Goal: Submit feedback/report problem: Submit feedback/report problem

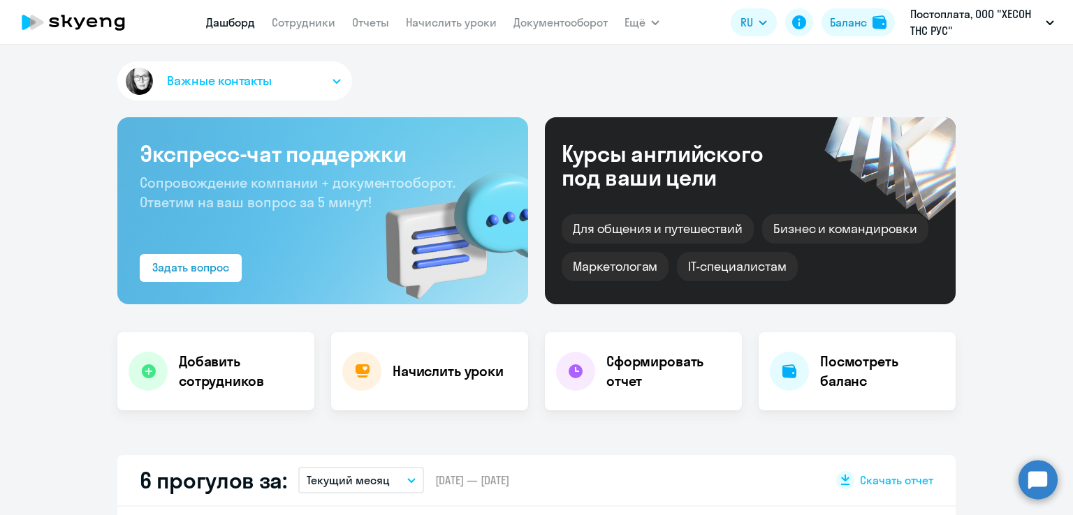
select select "30"
click at [1037, 480] on circle at bounding box center [1037, 479] width 39 height 39
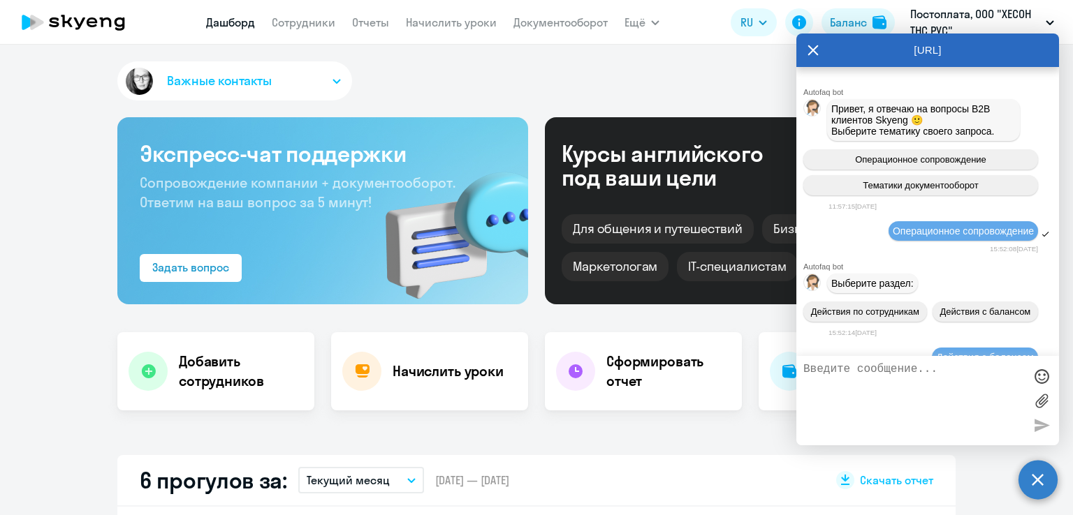
scroll to position [9050, 0]
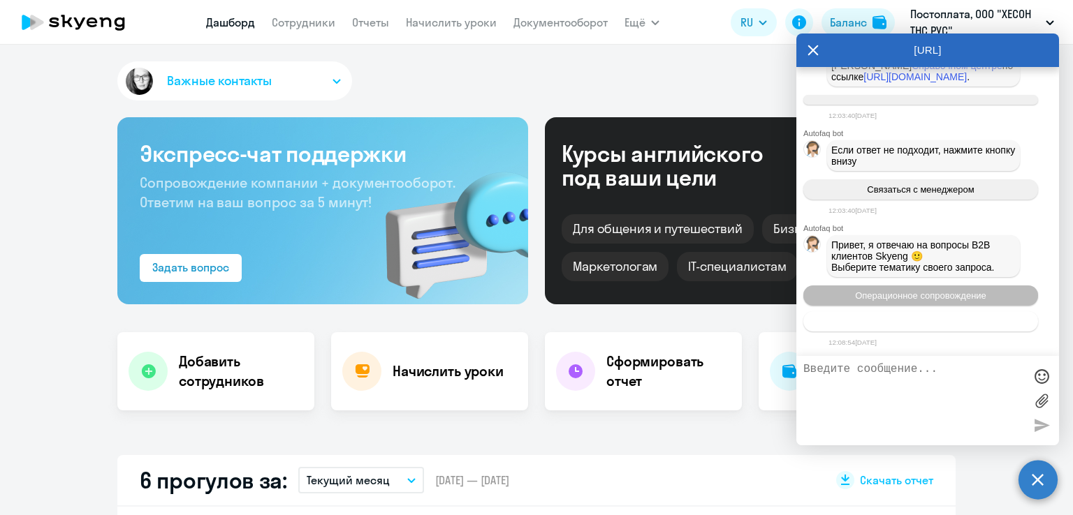
click at [925, 323] on span "Тематики документооборот" at bounding box center [920, 321] width 116 height 10
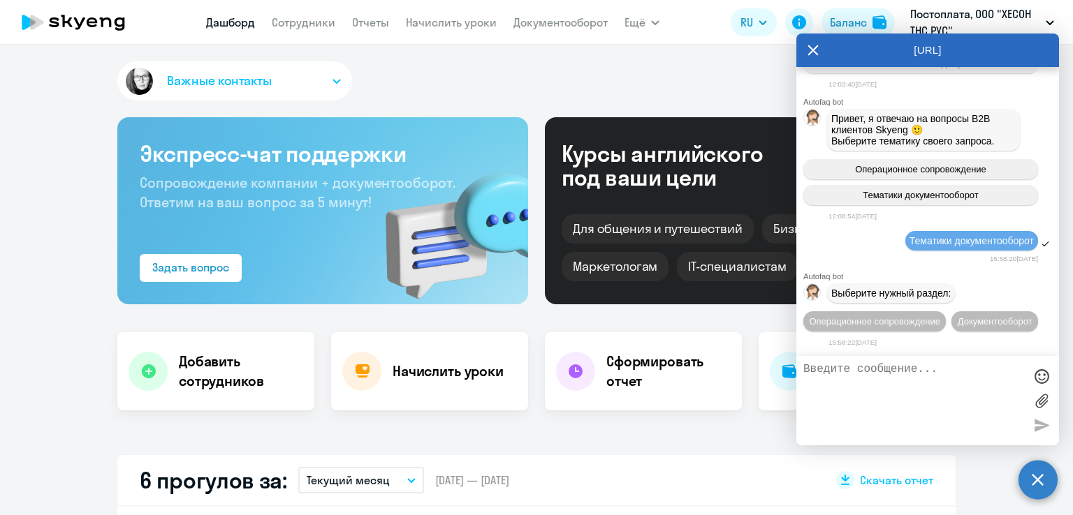
scroll to position [9203, 0]
click at [957, 323] on span "Документооборот" at bounding box center [994, 321] width 75 height 10
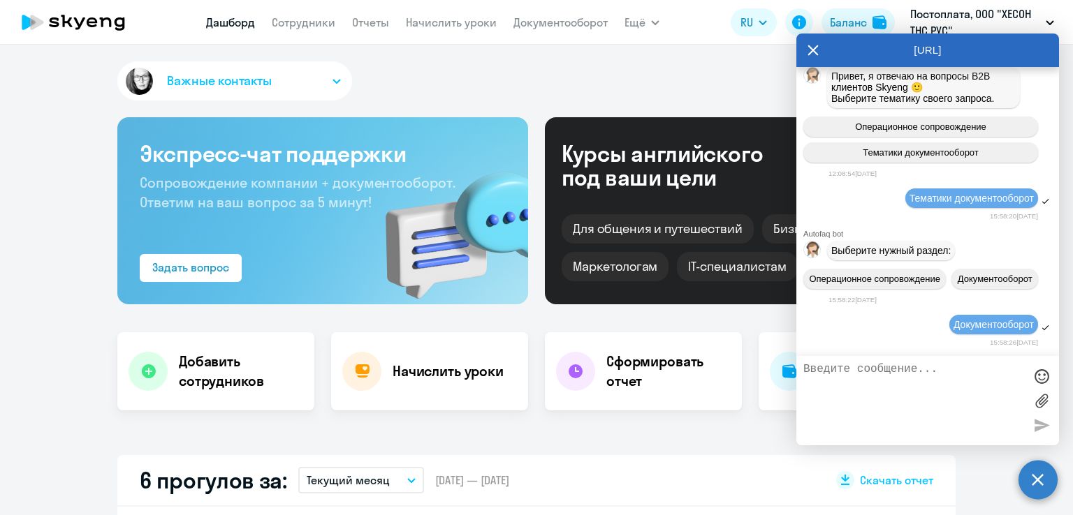
scroll to position [9435, 0]
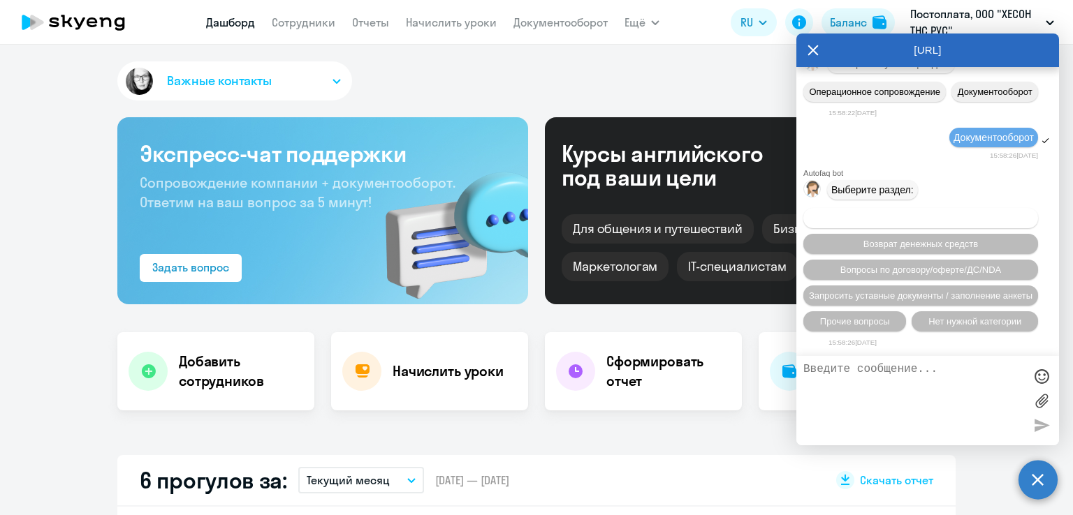
click at [919, 216] on span "Вопросы по оформлению бух.документов" at bounding box center [920, 218] width 177 height 10
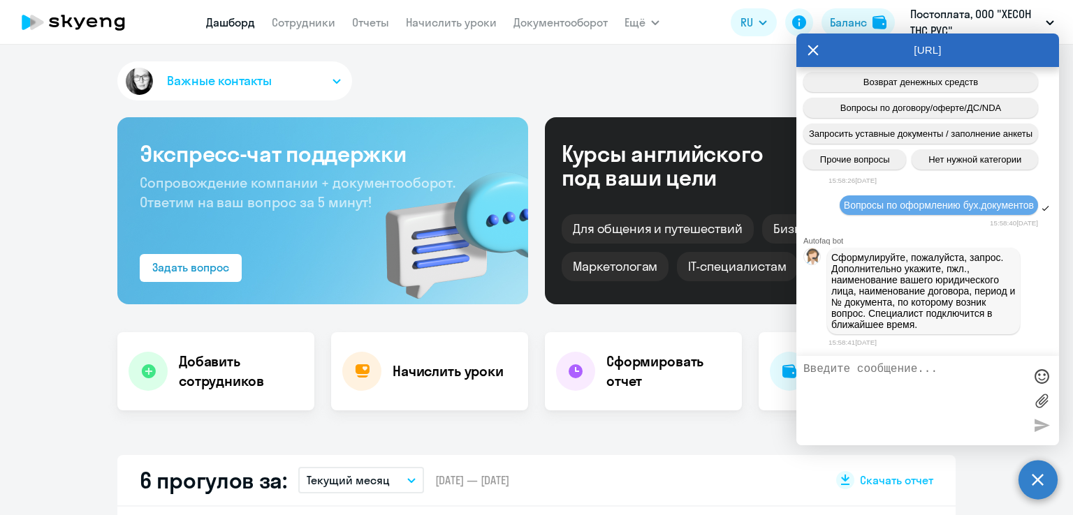
scroll to position [9614, 0]
click at [813, 49] on icon at bounding box center [813, 50] width 10 height 10
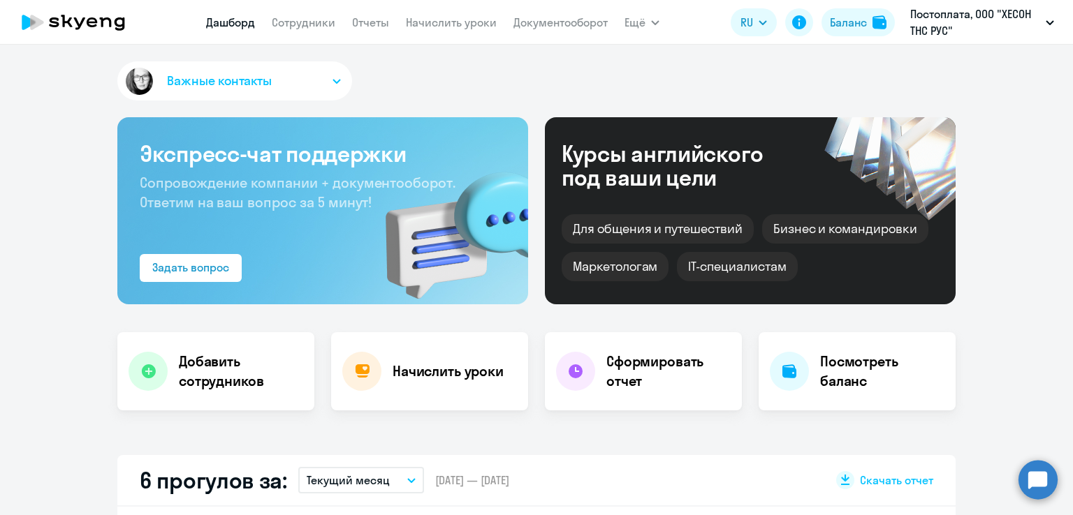
select select "30"
click at [573, 20] on link "Документооборот" at bounding box center [560, 22] width 94 height 14
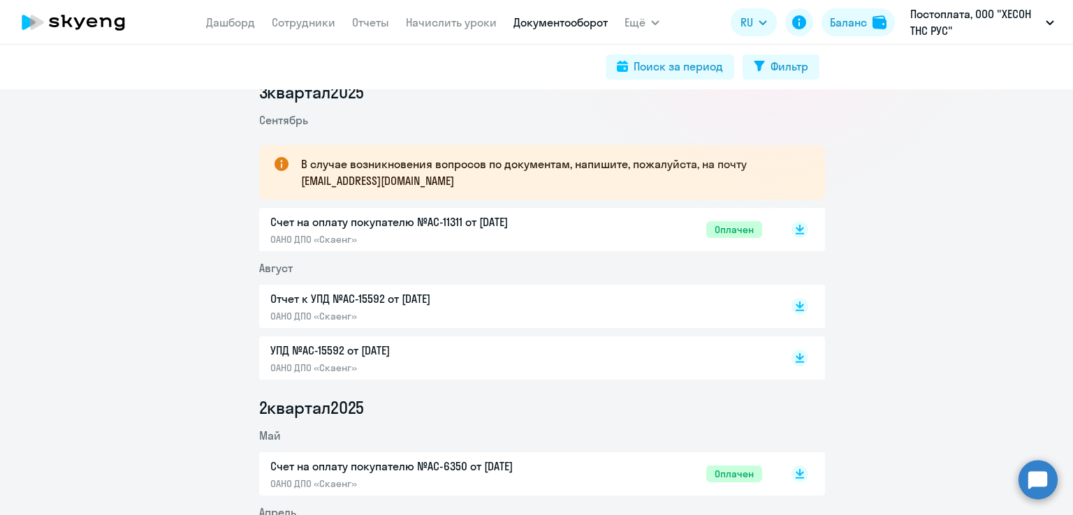
scroll to position [209, 0]
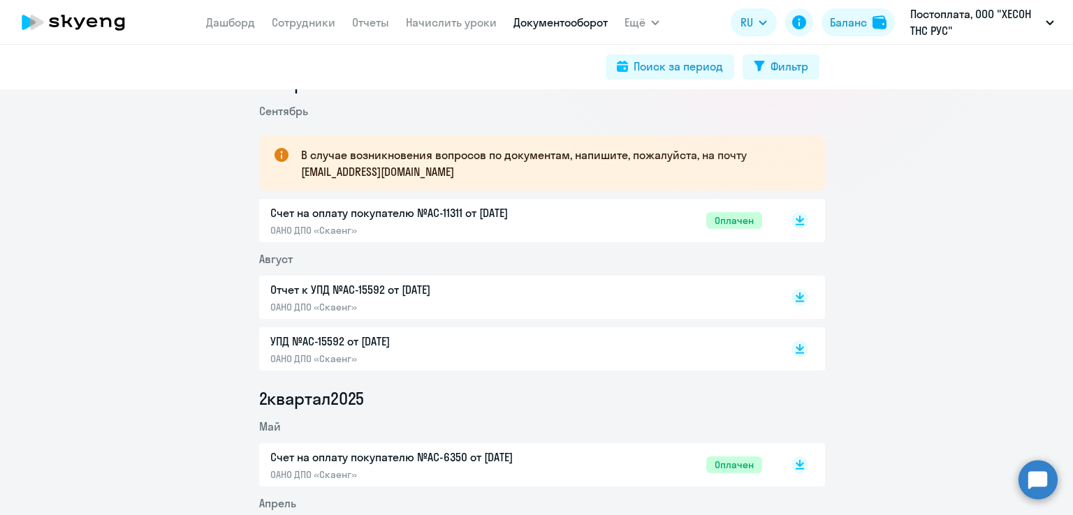
click at [395, 341] on p "УПД №AC-15592 от [DATE]" at bounding box center [416, 341] width 293 height 17
click at [1040, 480] on circle at bounding box center [1037, 479] width 39 height 39
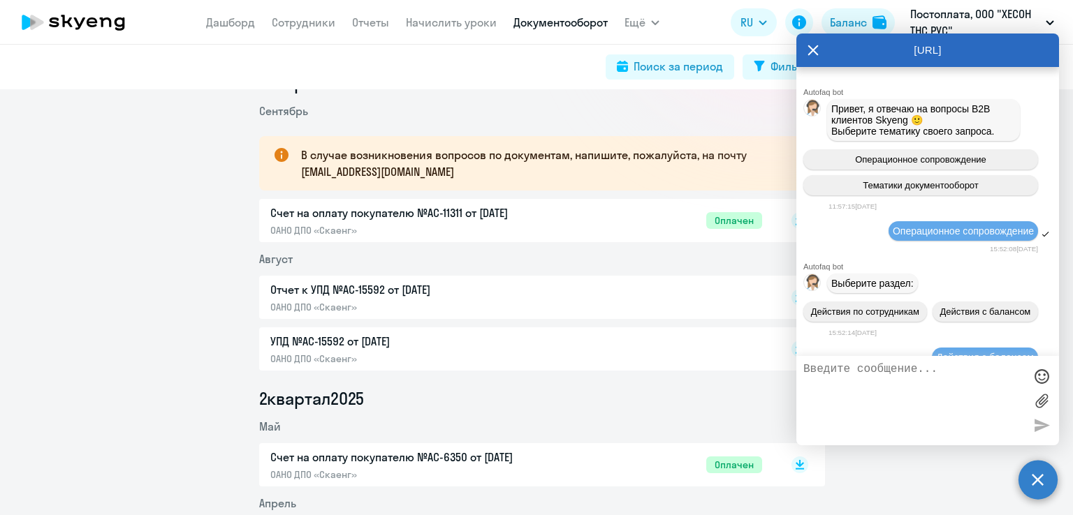
scroll to position [9614, 0]
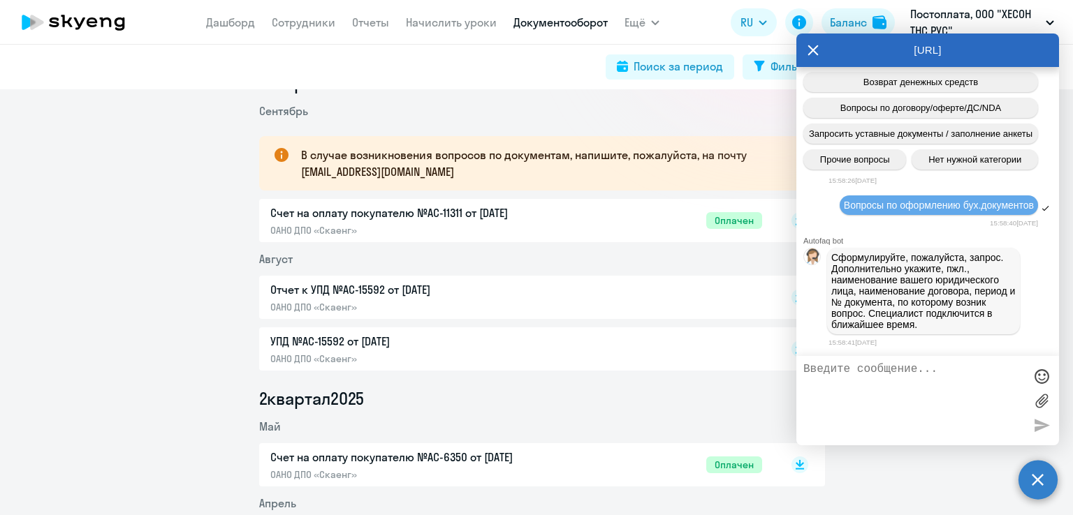
click at [880, 374] on textarea at bounding box center [913, 400] width 221 height 75
type textarea "L"
click at [376, 287] on p "Отчет к УПД №AC-15592 от [DATE]" at bounding box center [416, 289] width 293 height 17
click at [952, 385] on textarea "Добрый день! У нас ошибка в закрывающих документах" at bounding box center [913, 400] width 221 height 75
click at [965, 382] on textarea "Добрый день! У нас ошибка в закрывающих документах," at bounding box center [913, 400] width 221 height 75
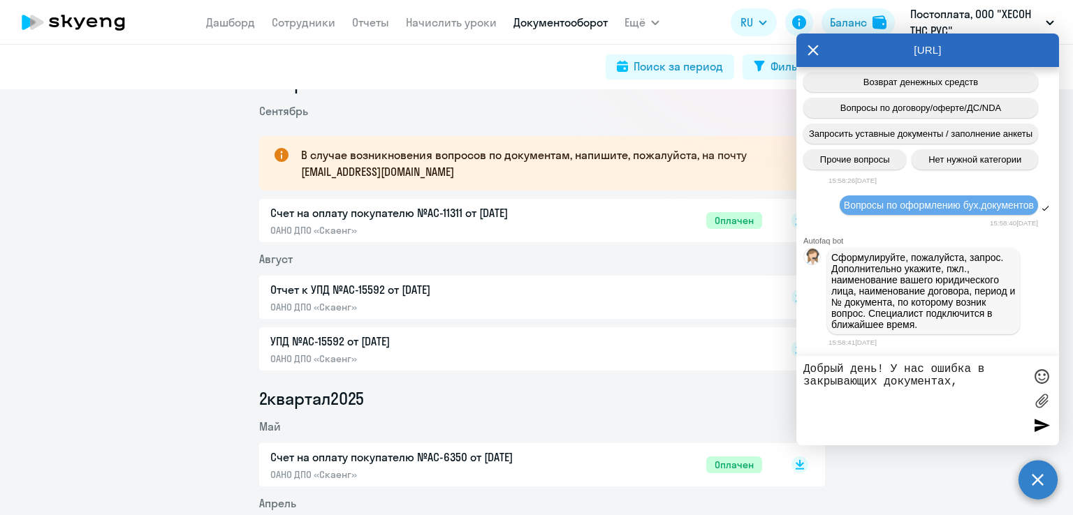
paste textarea "15344"
click at [962, 382] on textarea "Добрый день! У нас ошибка в закрывающих документах, 15344" at bounding box center [913, 400] width 221 height 75
click at [918, 395] on textarea "Добрый день! У нас ошибка в закрывающих документах (счет-фактура 15344" at bounding box center [913, 400] width 221 height 75
click at [908, 395] on textarea "Добрый день! У нас ошибка в закрывающих документах (счет-фактура 15344)." at bounding box center [913, 400] width 221 height 75
paste textarea "с [DATE] изменился юр. адрес и КПП"
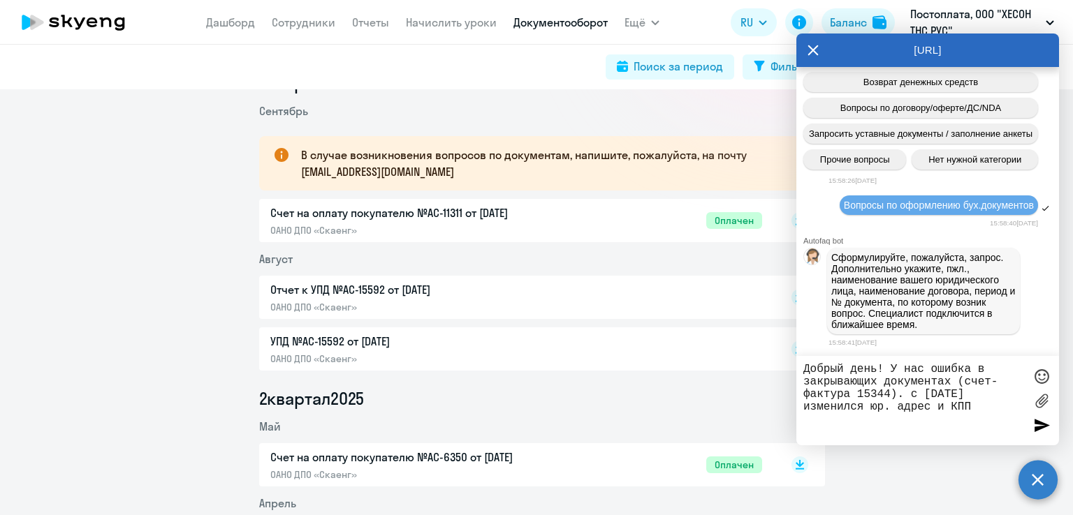
click at [913, 394] on textarea "Добрый день! У нас ошибка в закрывающих документах (счет-фактура 15344). с [DAT…" at bounding box center [913, 400] width 221 height 75
click at [917, 393] on textarea "Добрый день! У нас ошибка в закрывающих документах (счет-фактура 15344). с [DAT…" at bounding box center [913, 400] width 221 height 75
click at [974, 406] on textarea "Добрый день! У нас ошибка в закрывающих документах (счет-фактура 15344). С [DAT…" at bounding box center [913, 400] width 221 height 75
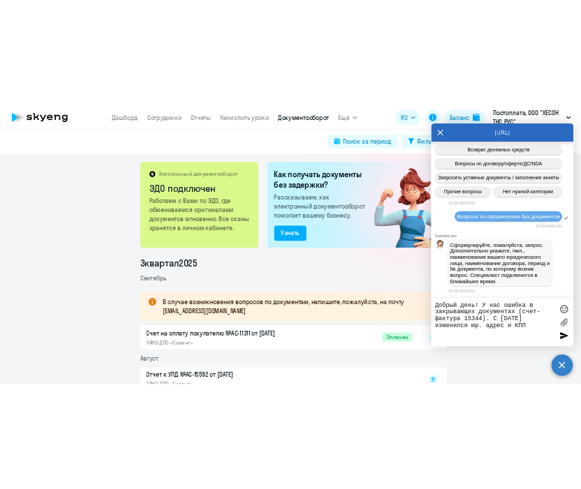
scroll to position [0, 0]
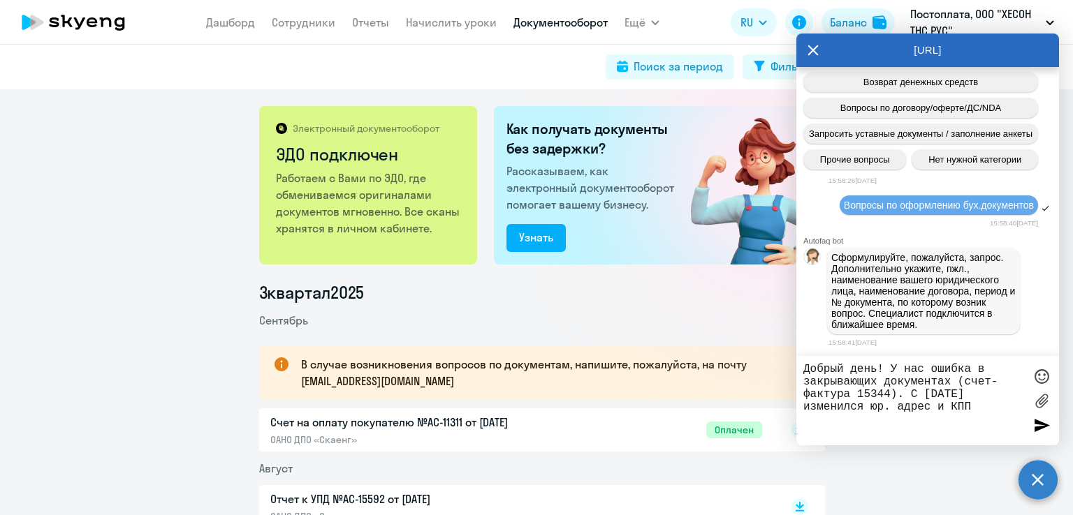
click at [972, 411] on textarea "Добрый день! У нас ошибка в закрывающих документах (счет-фактура 15344). С [DAT…" at bounding box center [913, 400] width 221 height 75
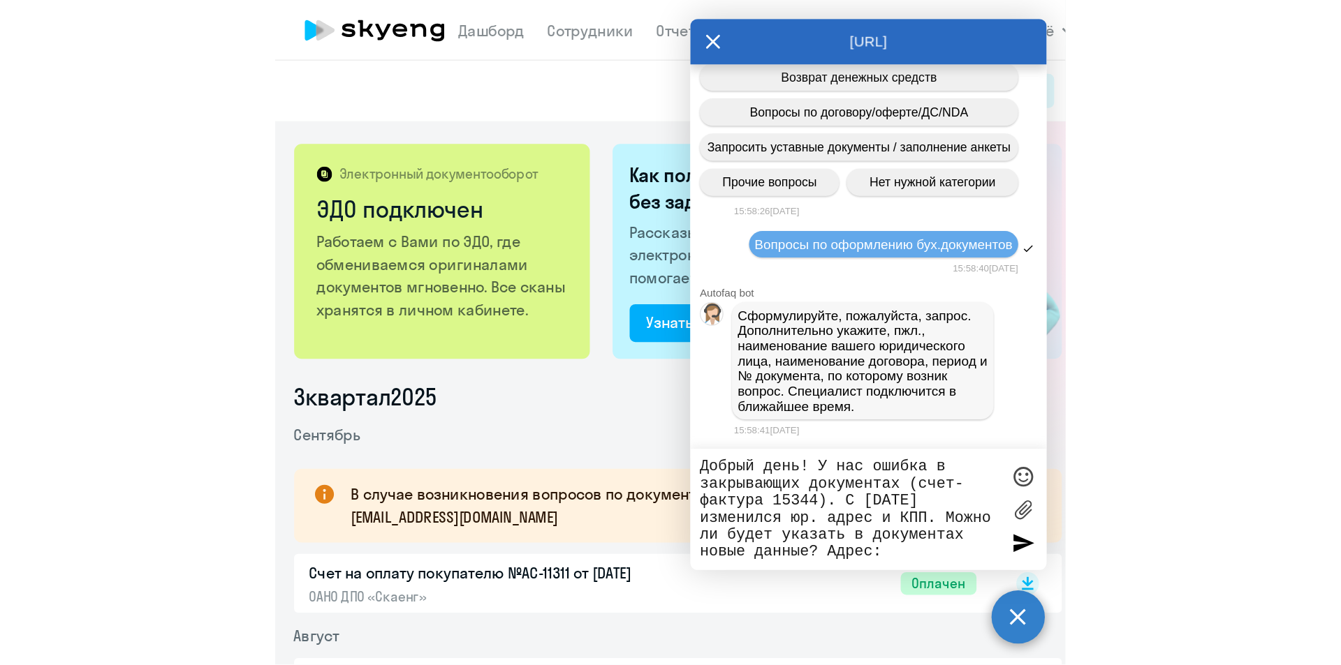
scroll to position [9598, 0]
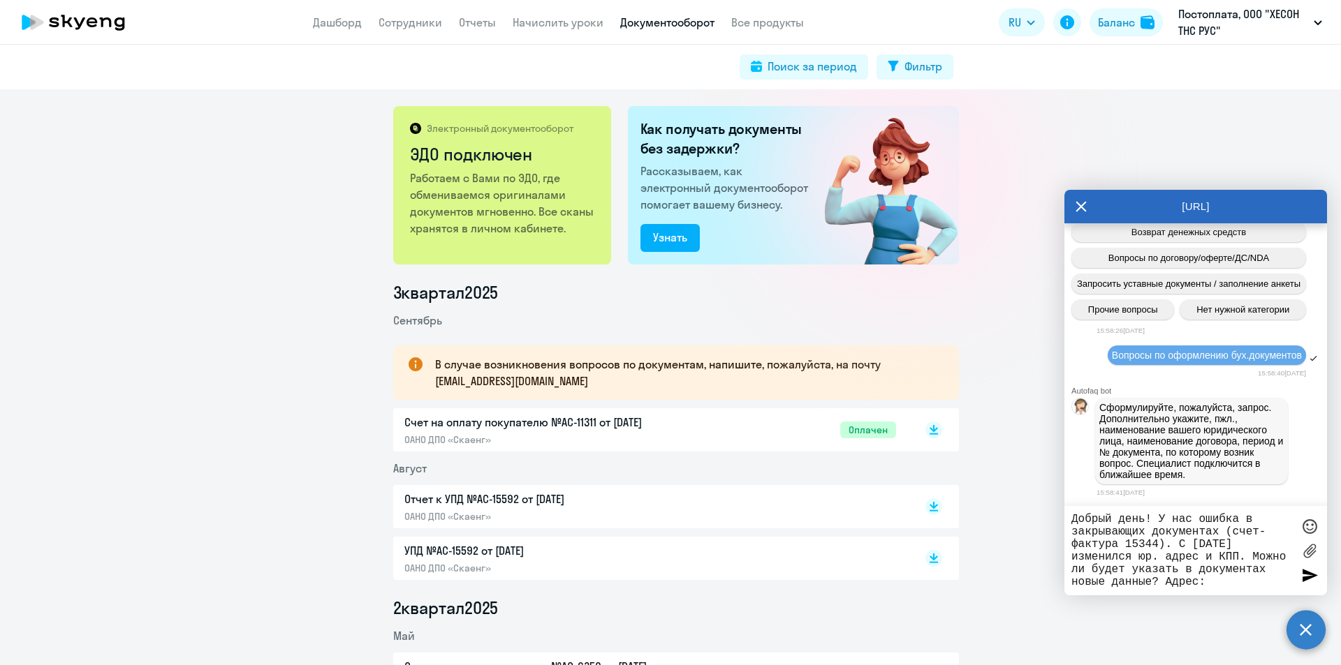
click at [1072, 515] on textarea "Добрый день! У нас ошибка в закрывающих документах (счет-фактура 15344). С [DAT…" at bounding box center [1181, 550] width 221 height 75
paste textarea "[STREET_ADDRESS]"
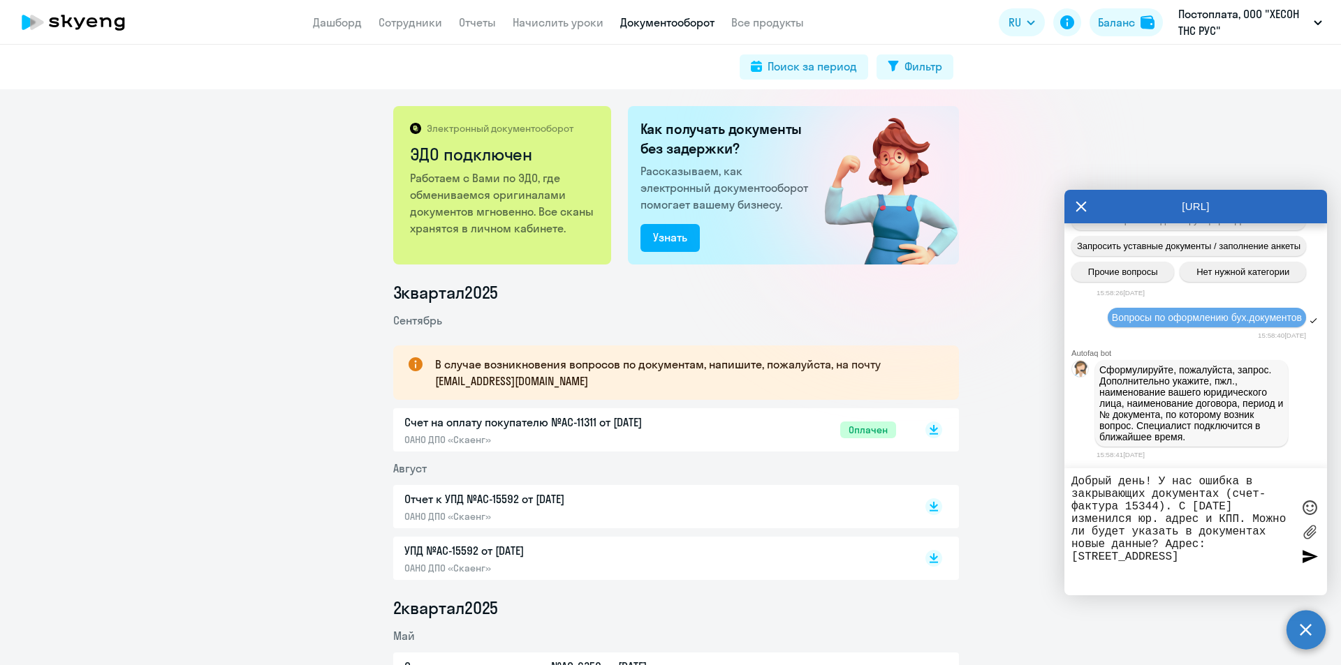
scroll to position [9599, 0]
click at [1072, 515] on textarea "Добрый день! У нас ошибка в закрывающих документах (счет-фактура 15344). С [DAT…" at bounding box center [1181, 532] width 221 height 113
paste textarea "772901001"
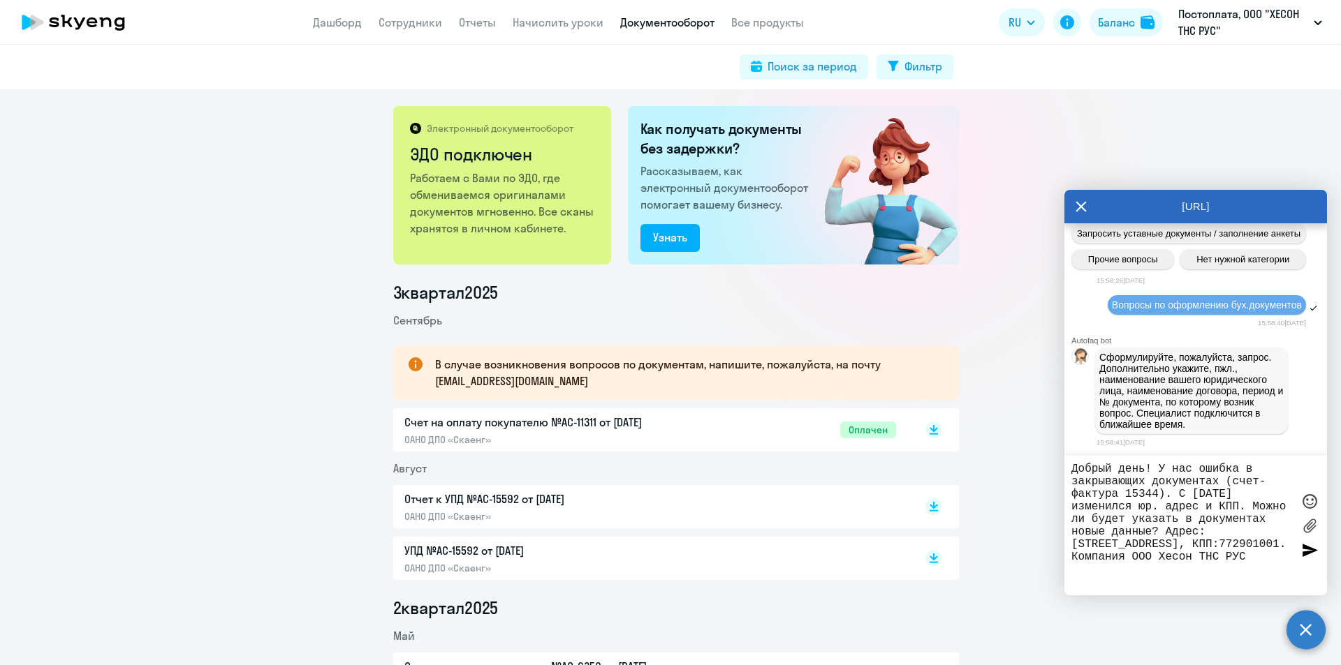
scroll to position [9648, 0]
click at [1072, 483] on textarea "Добрый день! У нас ошибка в закрывающих документах (счет-фактура 15344). С [DAT…" at bounding box center [1181, 526] width 221 height 126
paste textarea "от [DATE]"
click at [1072, 493] on textarea "Добрый день! У нас ошибка в закрывающих документах (счет-фактура 15344, от [DAT…" at bounding box center [1181, 526] width 221 height 126
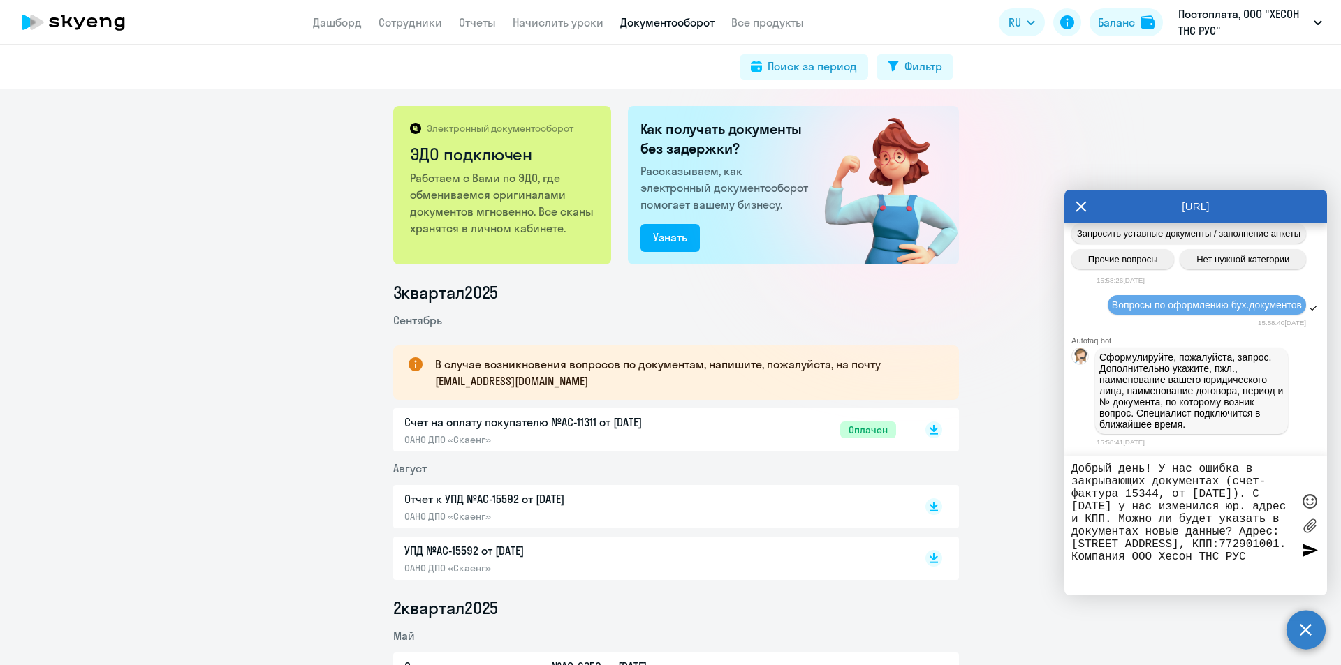
click at [1072, 515] on textarea "Добрый день! У нас ошибка в закрывающих документах (счет-фактура 15344, от [DAT…" at bounding box center [1181, 526] width 221 height 126
click at [1072, 515] on div "Добрый день! У нас ошибка в закрывающих документах (счет-фактура 15344, от [DAT…" at bounding box center [1195, 526] width 263 height 140
click at [1072, 515] on textarea "Добрый день! У нас ошибка в закрывающих документах (счет-фактура 15344, от [DAT…" at bounding box center [1181, 526] width 221 height 126
type textarea "Добрый день! У нас ошибка в закрывающих документах (счет-фактура 15344, от [DAT…"
click at [1072, 515] on div at bounding box center [1309, 550] width 21 height 21
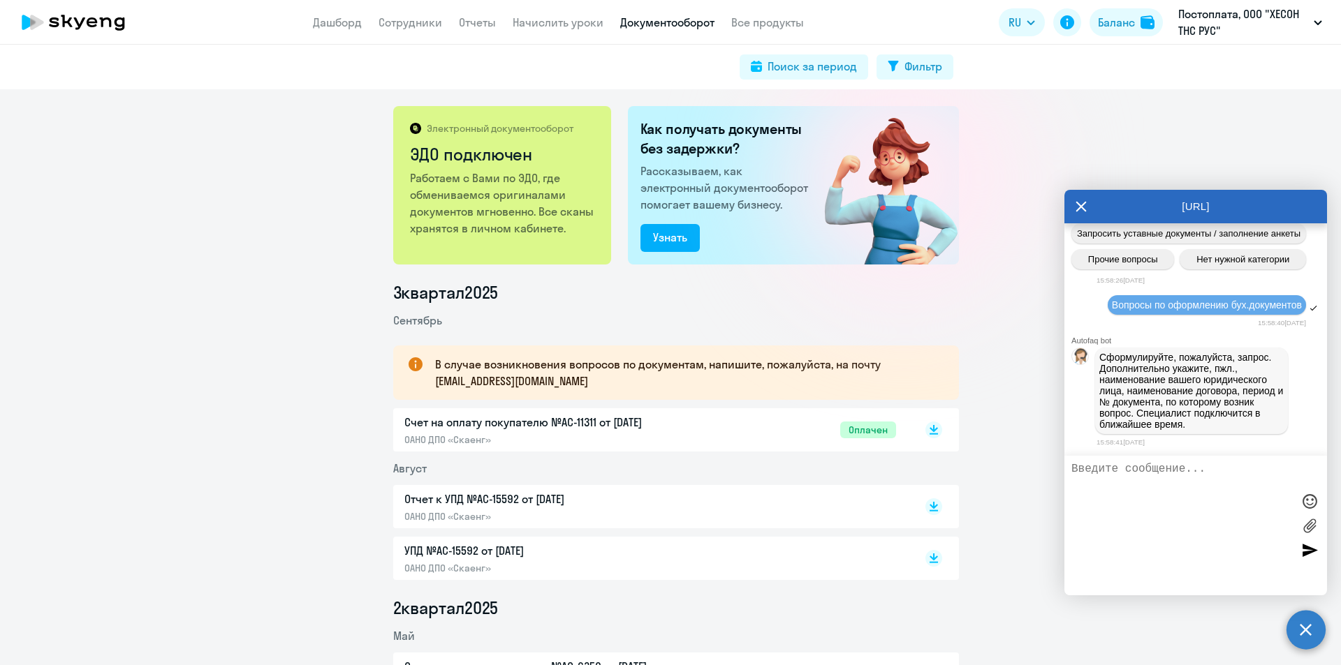
scroll to position [9730, 0]
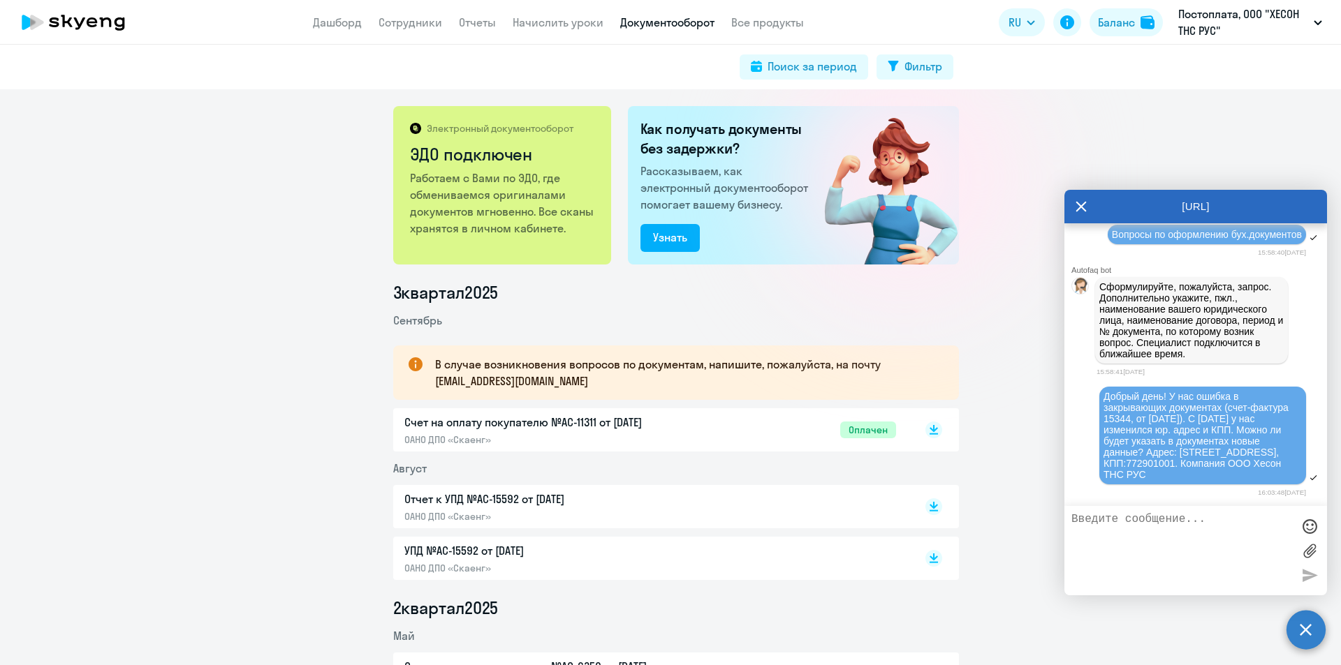
click at [187, 145] on div "Электронный документооборот ЭДО подключен Работаем с Вами по ЭДО, где обменивае…" at bounding box center [670, 377] width 1341 height 576
click at [78, 22] on icon at bounding box center [79, 23] width 11 height 12
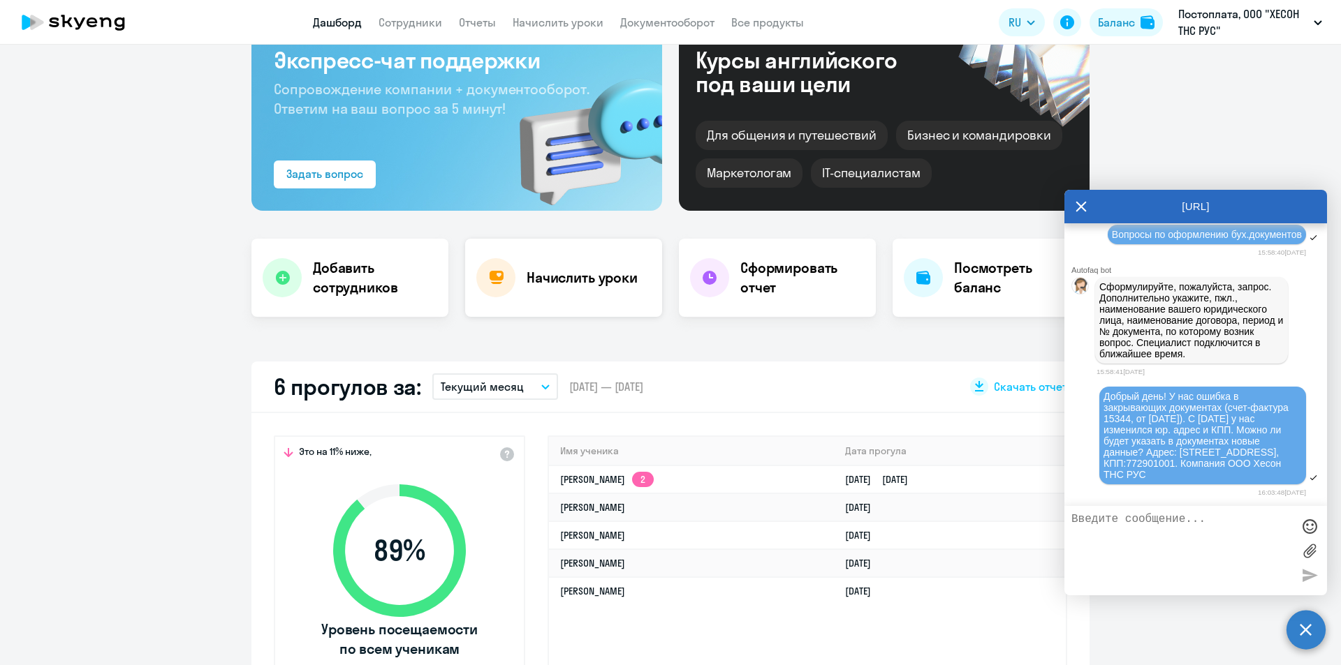
select select "30"
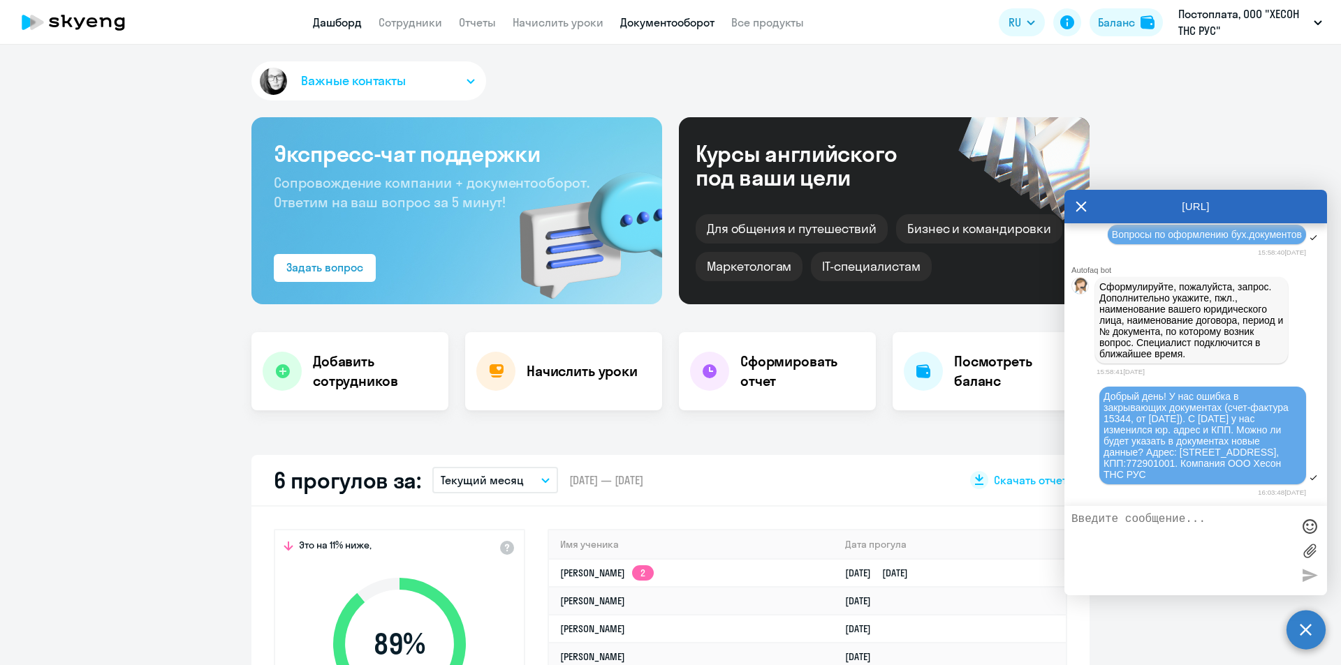
click at [668, 20] on link "Документооборот" at bounding box center [667, 22] width 94 height 14
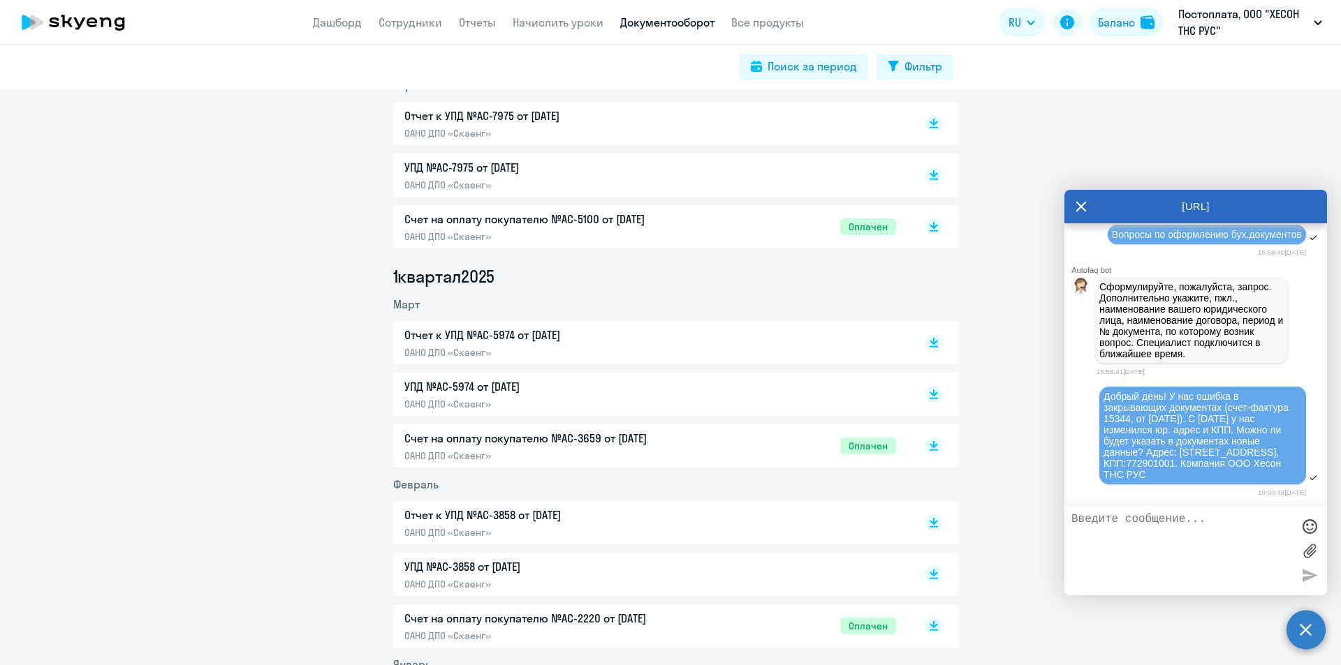
scroll to position [628, 0]
click at [1072, 22] on p "Постоплата, ООО "ХЕСОН ТНС РУС"" at bounding box center [1243, 23] width 130 height 34
click at [966, 128] on div "3 квартал [DATE] В случае возникновения вопросов по документам, напишите, пожал…" at bounding box center [675, 614] width 1330 height 1922
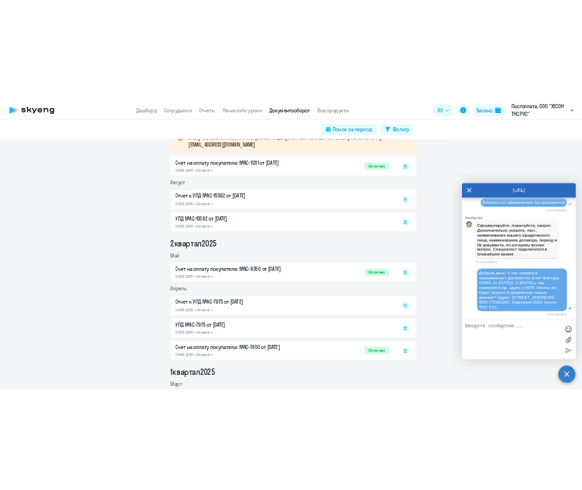
scroll to position [0, 0]
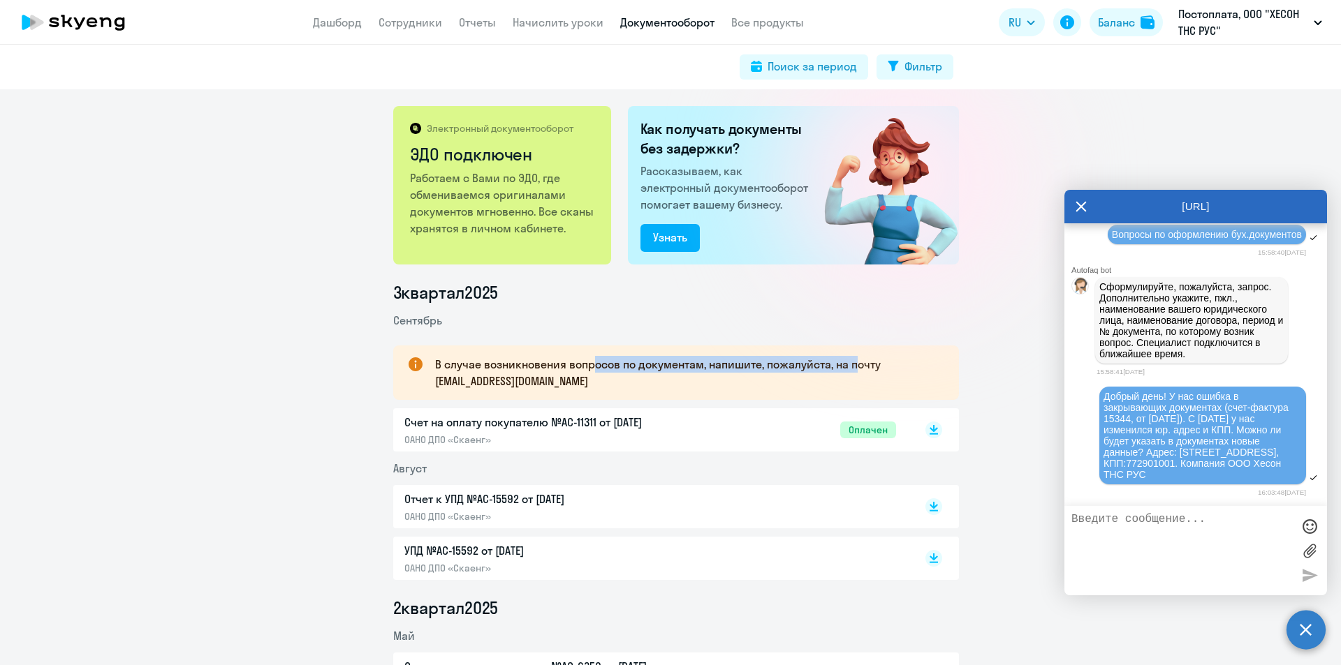
drag, startPoint x: 591, startPoint y: 368, endPoint x: 853, endPoint y: 368, distance: 261.9
click at [853, 368] on p "В случае возникновения вопросов по документам, напишите, пожалуйста, на почту […" at bounding box center [684, 373] width 499 height 34
drag, startPoint x: 457, startPoint y: 367, endPoint x: 635, endPoint y: 367, distance: 178.1
click at [635, 367] on p "В случае возникновения вопросов по документам, напишите, пожалуйста, на почту […" at bounding box center [684, 373] width 499 height 34
drag, startPoint x: 759, startPoint y: 367, endPoint x: 864, endPoint y: 374, distance: 105.0
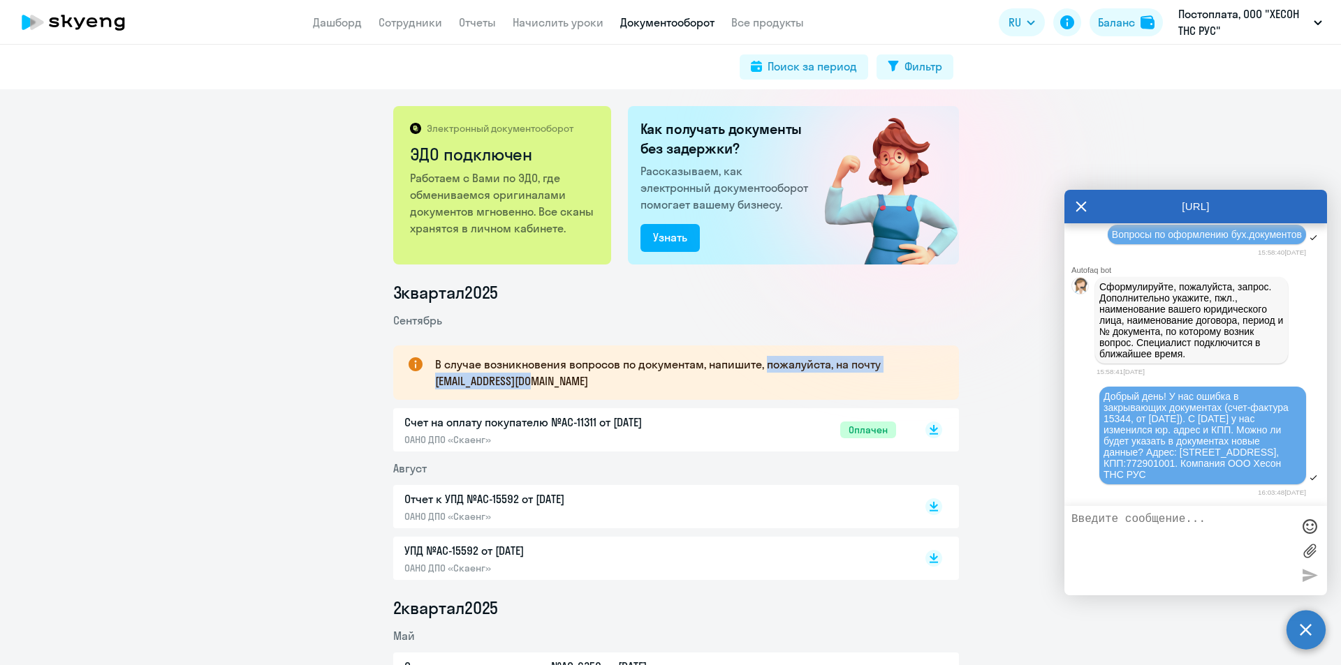
click at [863, 374] on p "В случае возникновения вопросов по документам, напишите, пожалуйста, на почту […" at bounding box center [684, 373] width 499 height 34
click at [672, 367] on p "В случае возникновения вопросов по документам, напишите, пожалуйста, на почту […" at bounding box center [684, 373] width 499 height 34
drag, startPoint x: 1221, startPoint y: 410, endPoint x: 1155, endPoint y: 471, distance: 90.4
click at [1072, 471] on span "Добрый день! У нас ошибка в закрывающих документах (счет-фактура 15344, от [DAT…" at bounding box center [1197, 435] width 188 height 89
click at [1072, 429] on span "Добрый день! У нас ошибка в закрывающих документах (счет-фактура 15344, от [DAT…" at bounding box center [1197, 435] width 188 height 89
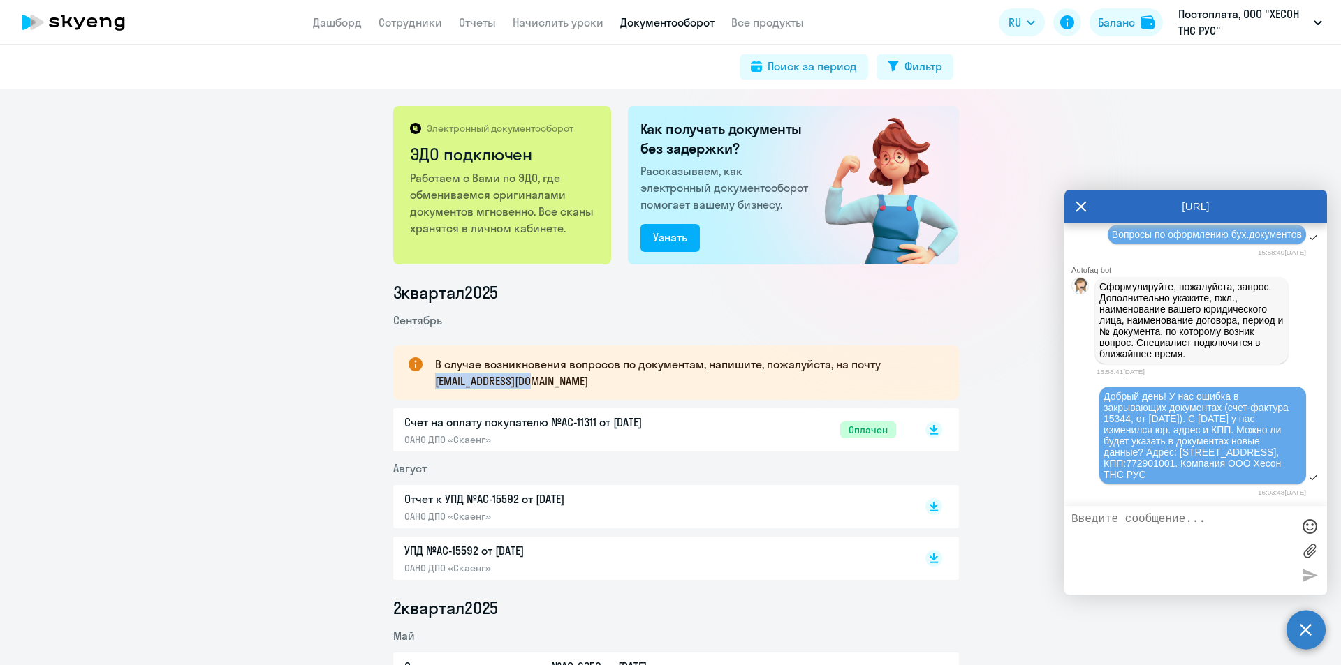
drag, startPoint x: 546, startPoint y: 384, endPoint x: 431, endPoint y: 385, distance: 115.2
click at [435, 385] on p "В случае возникновения вопросов по документам, напишите, пожалуйста, на почту […" at bounding box center [684, 373] width 499 height 34
copy p "[EMAIL_ADDRESS][DOMAIN_NAME]"
drag, startPoint x: 1256, startPoint y: 478, endPoint x: 1102, endPoint y: 381, distance: 181.3
click at [1072, 387] on div "Добрый день! У нас ошибка в закрывающих документах (счет-фактура 15344, от [DAT…" at bounding box center [1202, 436] width 207 height 98
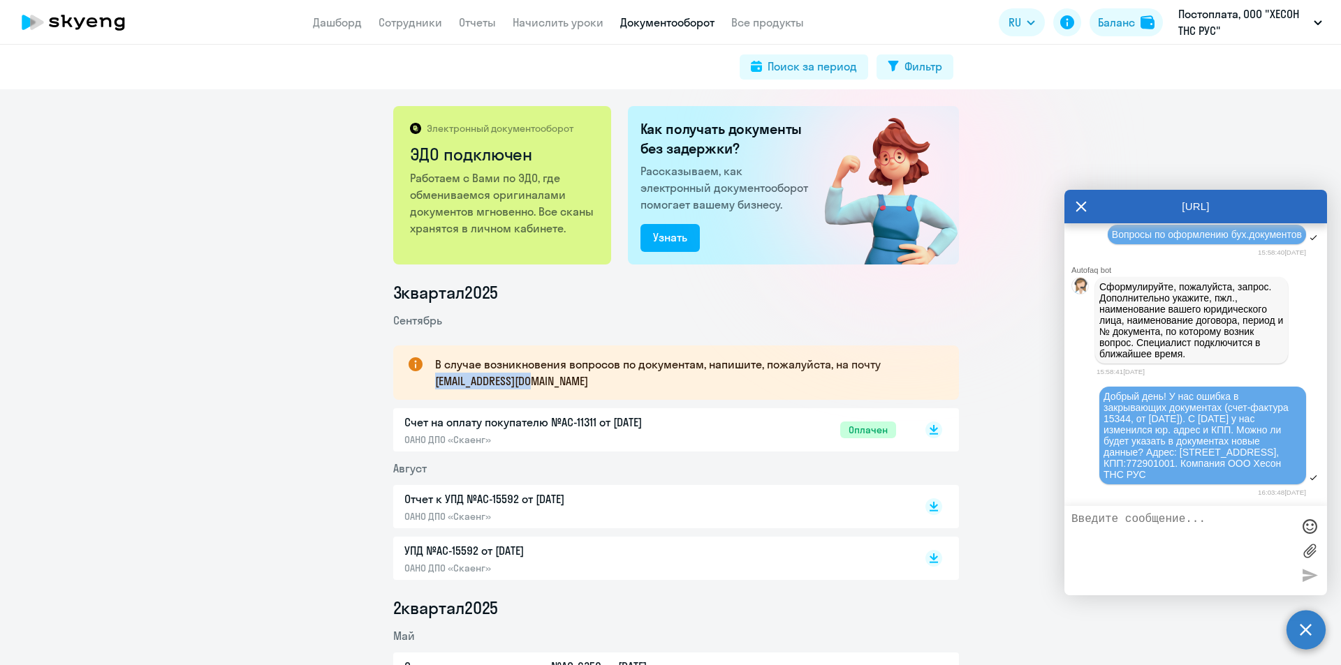
copy span "Добрый день! У нас ошибка в закрывающих документах (счет-фактура 15344, от [DAT…"
click at [1072, 411] on span "Добрый день! У нас ошибка в закрывающих документах (счет-фактура 15344, от [DAT…" at bounding box center [1197, 435] width 188 height 89
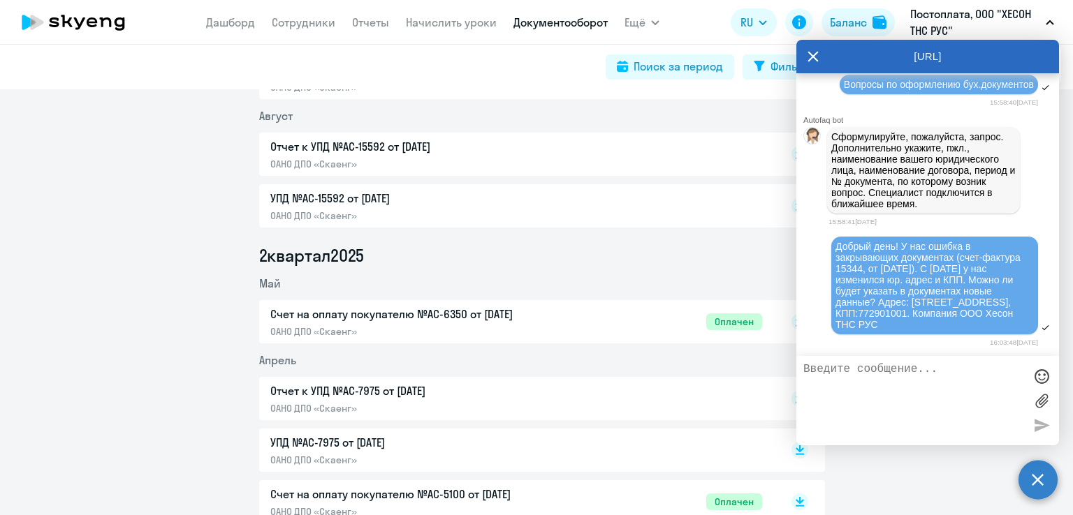
scroll to position [349, 0]
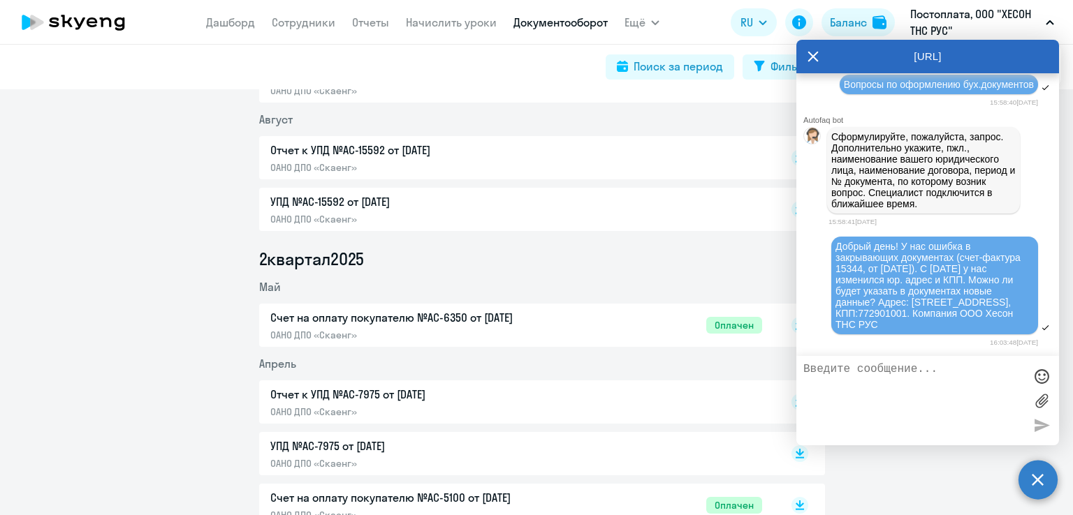
click at [813, 57] on icon at bounding box center [813, 57] width 10 height 10
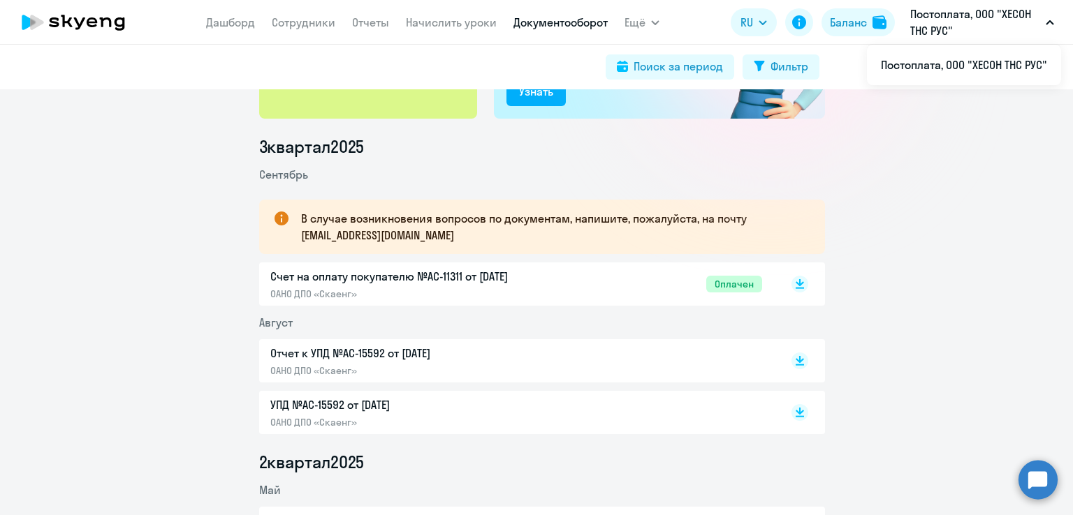
scroll to position [0, 0]
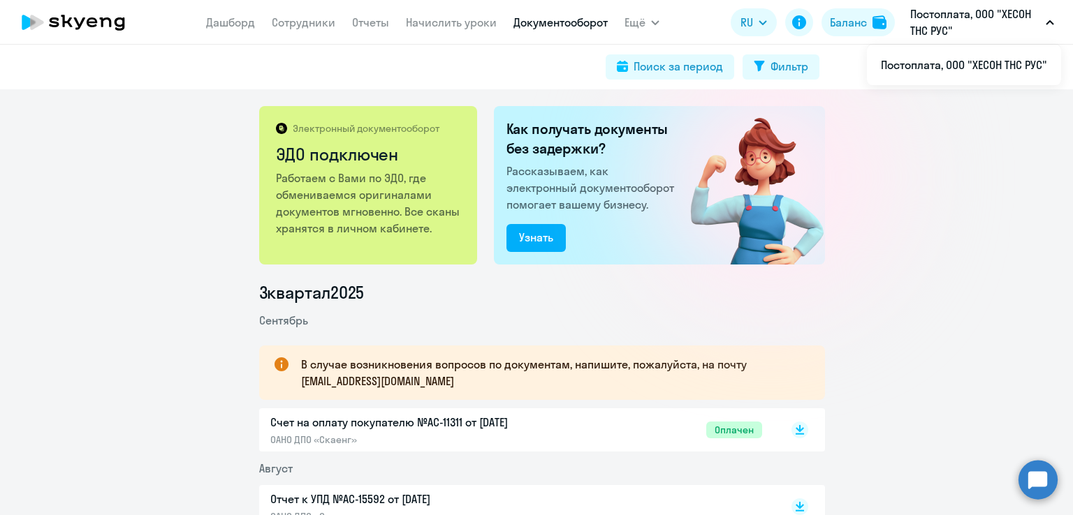
click at [83, 25] on icon at bounding box center [73, 22] width 123 height 35
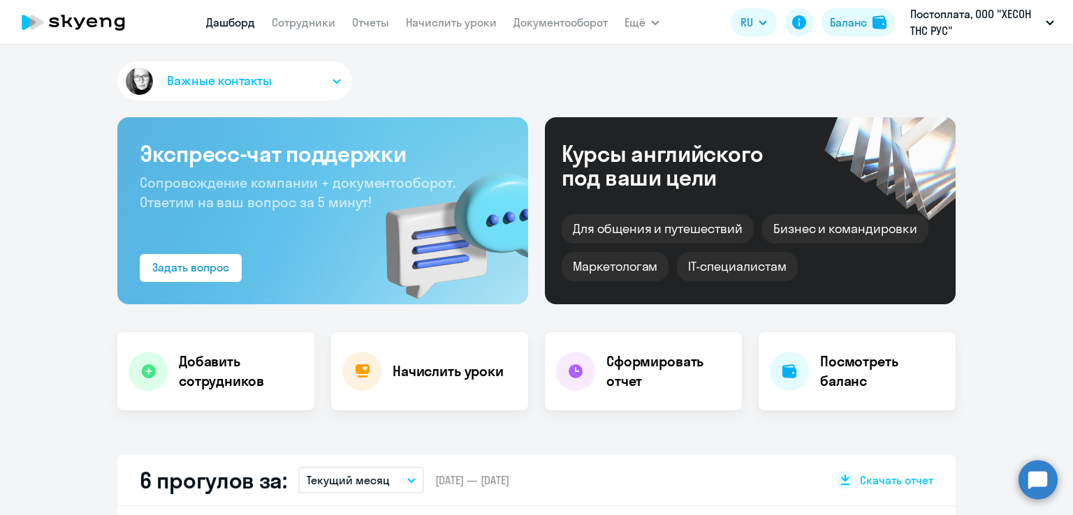
click at [302, 78] on button "Важные контакты" at bounding box center [234, 80] width 235 height 39
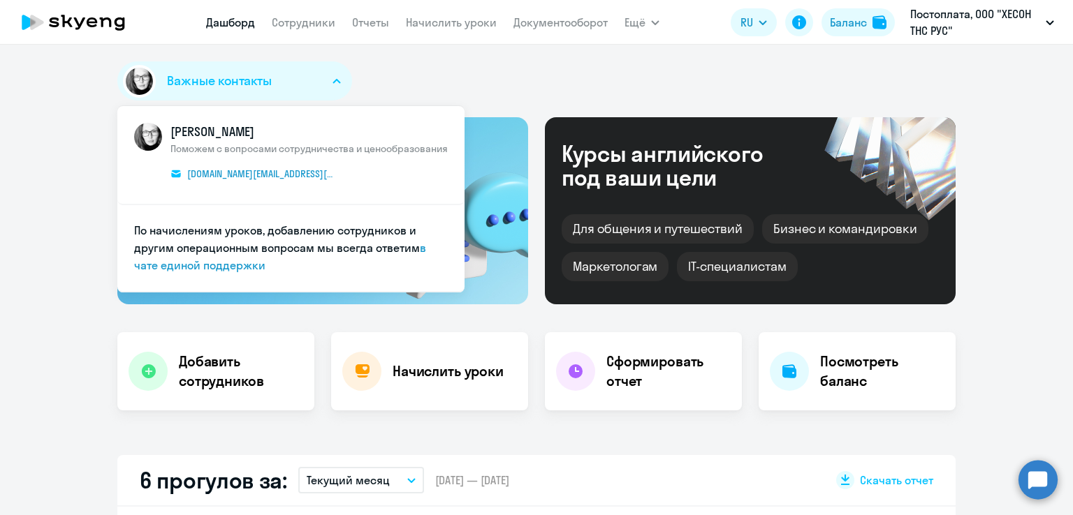
select select "30"
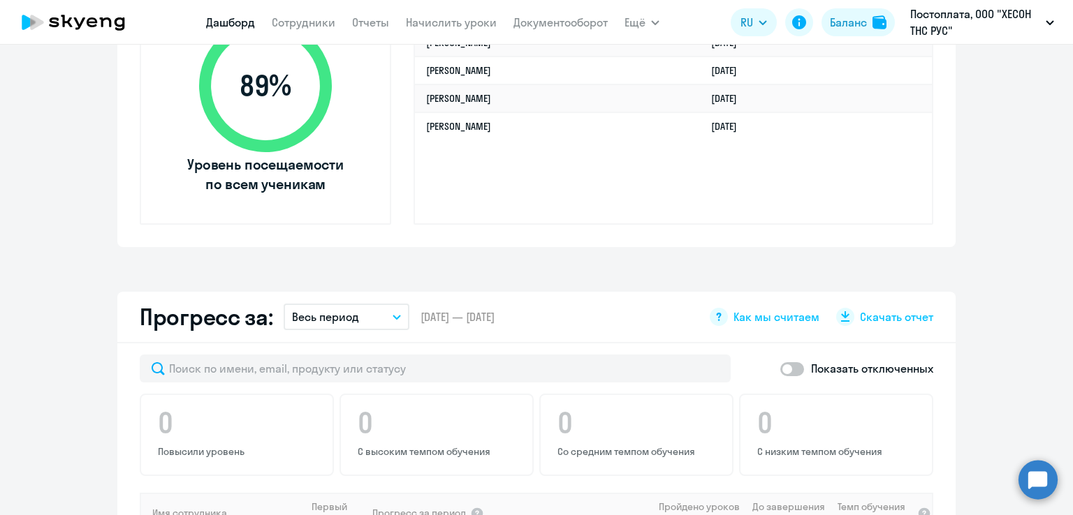
scroll to position [489, 0]
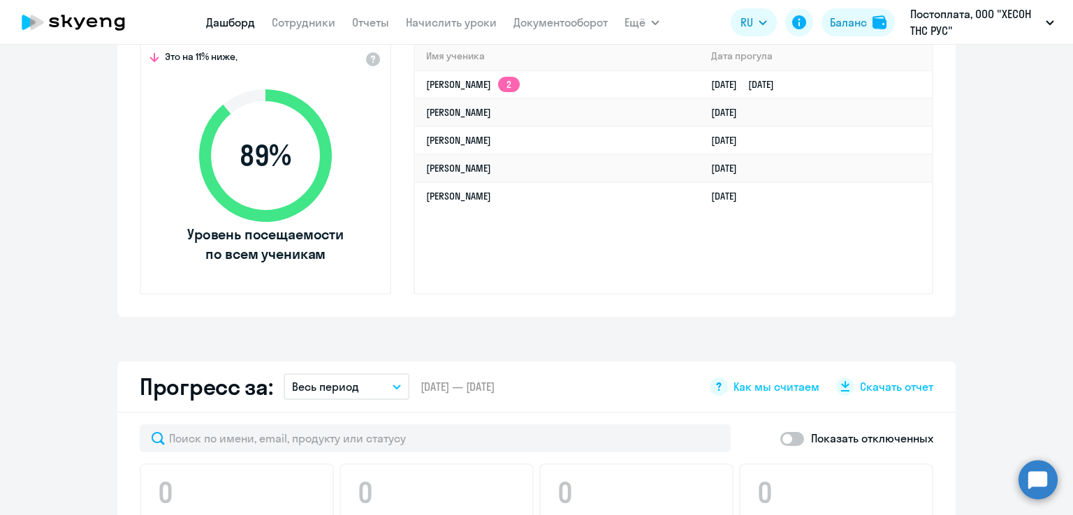
click at [649, 262] on div "Имя ученика [PERSON_NAME] 2 [DATE] [DATE] [PERSON_NAME] [DATE] [PERSON_NAME] [D…" at bounding box center [673, 168] width 520 height 254
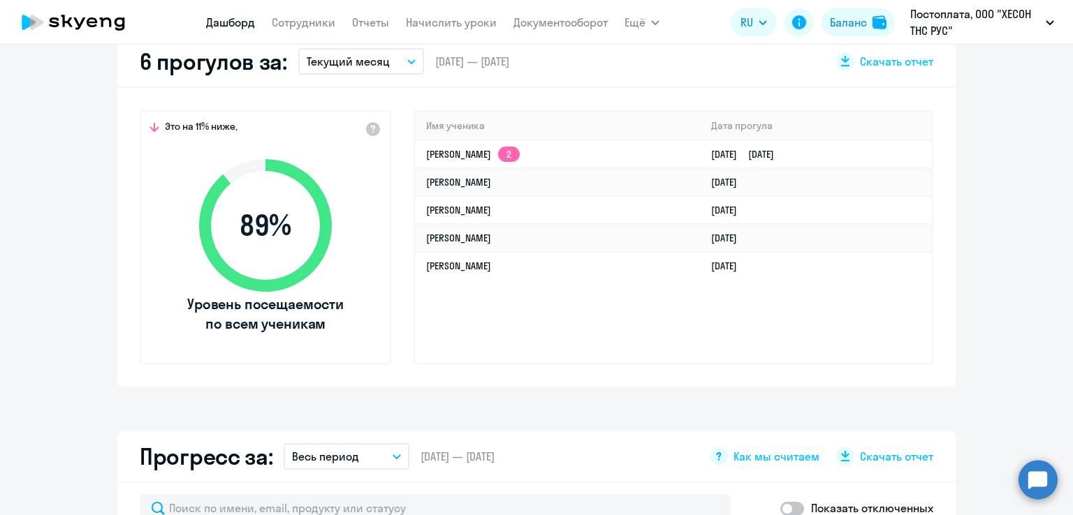
scroll to position [279, 0]
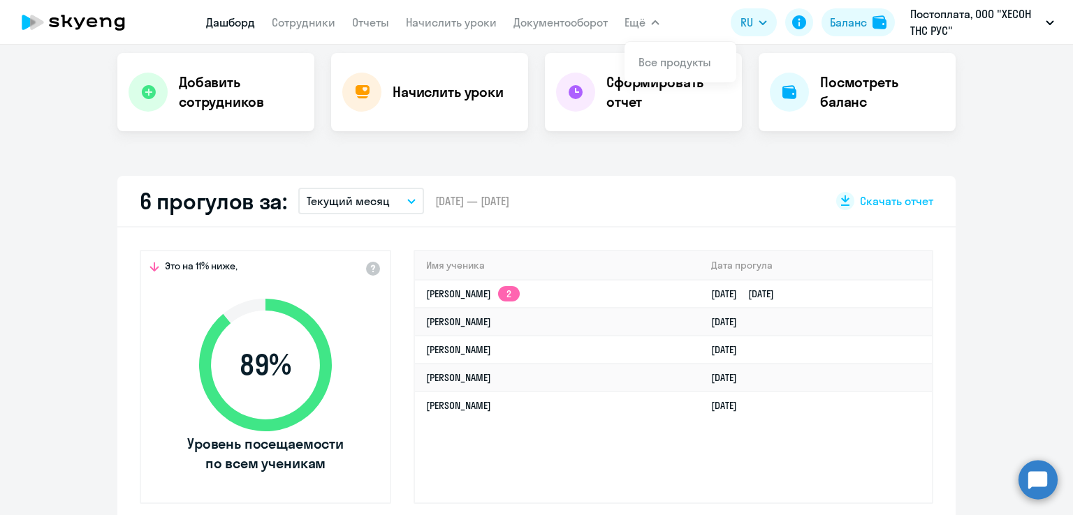
click at [642, 25] on span "Ещё" at bounding box center [634, 22] width 21 height 17
click at [651, 56] on link "Все продукты" at bounding box center [674, 62] width 73 height 14
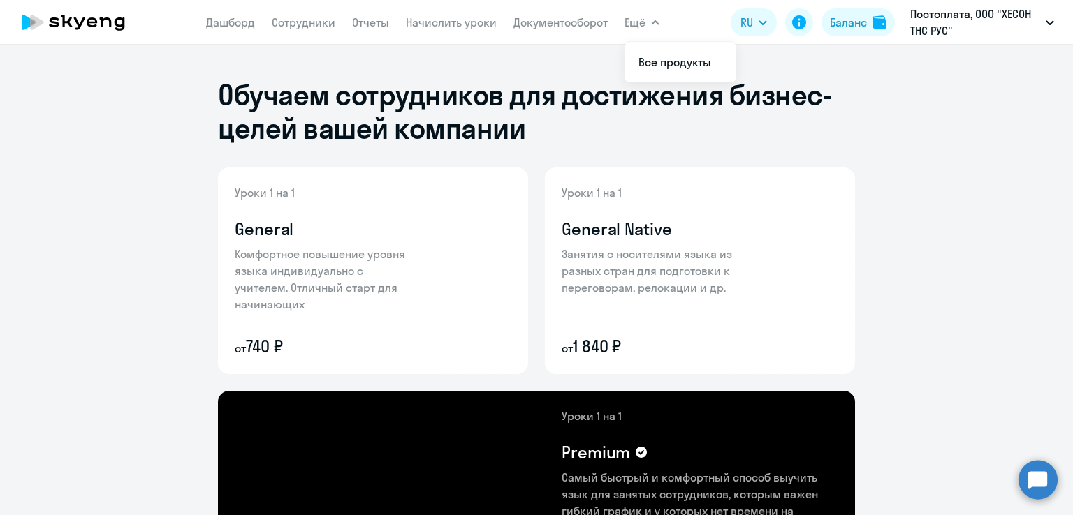
click at [1029, 481] on circle at bounding box center [1037, 479] width 39 height 39
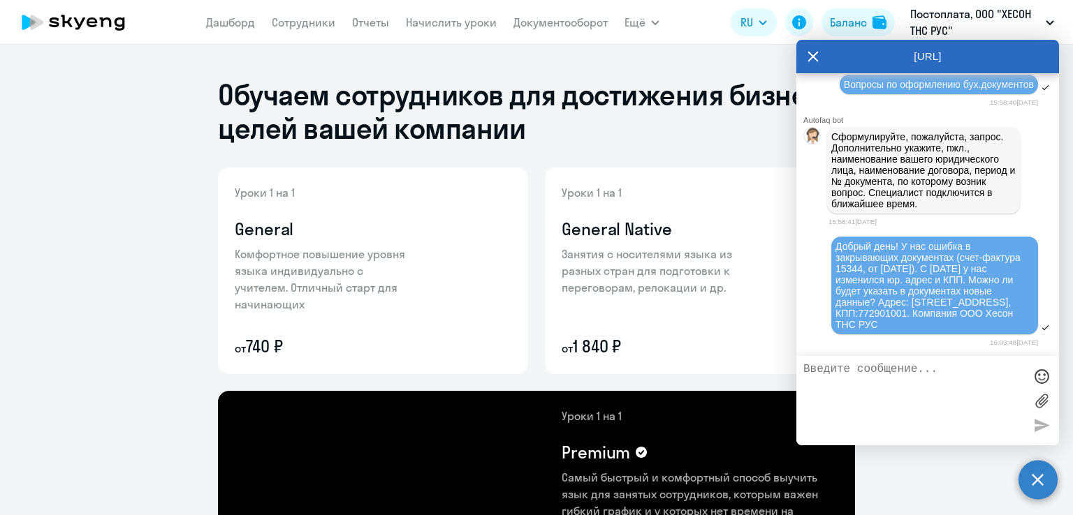
scroll to position [9757, 0]
drag, startPoint x: 975, startPoint y: 290, endPoint x: 950, endPoint y: 310, distance: 32.3
click at [950, 310] on span "Добрый день! У нас ошибка в закрывающих документах (счет-фактура 15344, от [DAT…" at bounding box center [929, 285] width 188 height 89
click at [929, 275] on span "Добрый день! У нас ошибка в закрывающих документах (счет-фактура 15344, от [DAT…" at bounding box center [929, 285] width 188 height 89
click at [807, 57] on icon at bounding box center [812, 57] width 11 height 34
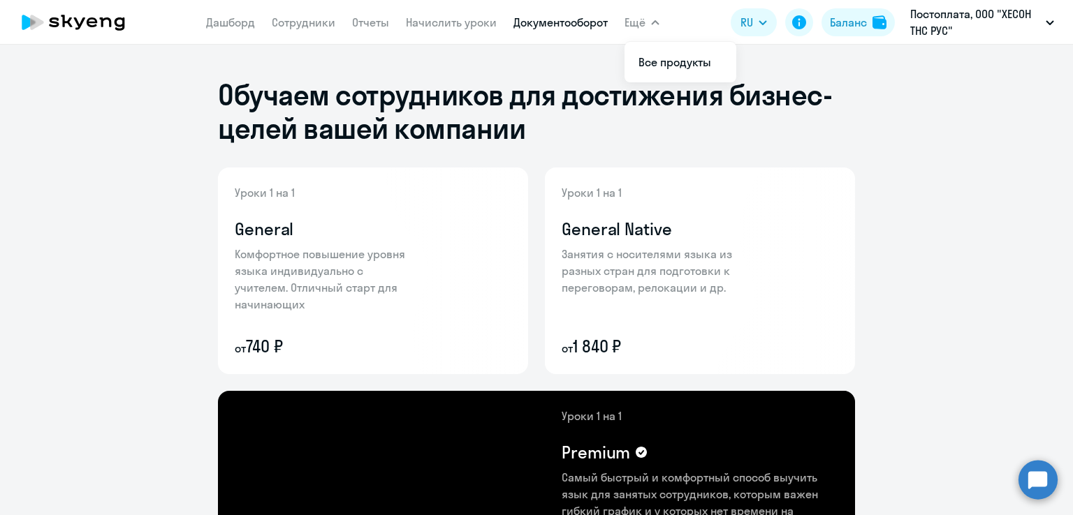
click at [574, 22] on link "Документооборот" at bounding box center [560, 22] width 94 height 14
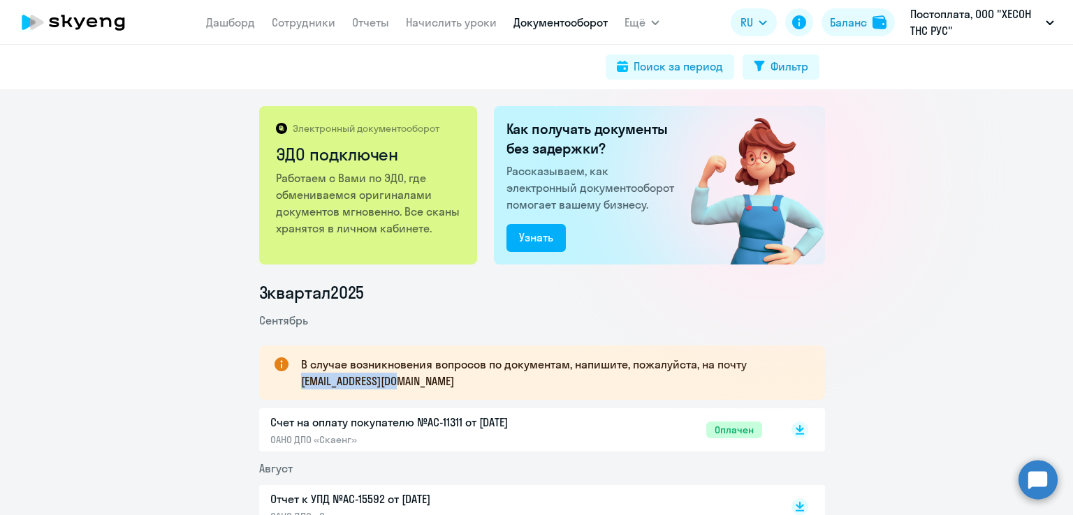
drag, startPoint x: 415, startPoint y: 387, endPoint x: 298, endPoint y: 387, distance: 116.6
click at [301, 387] on p "В случае возникновения вопросов по документам, напишите, пожалуйста, на почту […" at bounding box center [550, 373] width 499 height 34
copy p "[EMAIL_ADDRESS][DOMAIN_NAME]"
click at [1036, 473] on circle at bounding box center [1037, 479] width 39 height 39
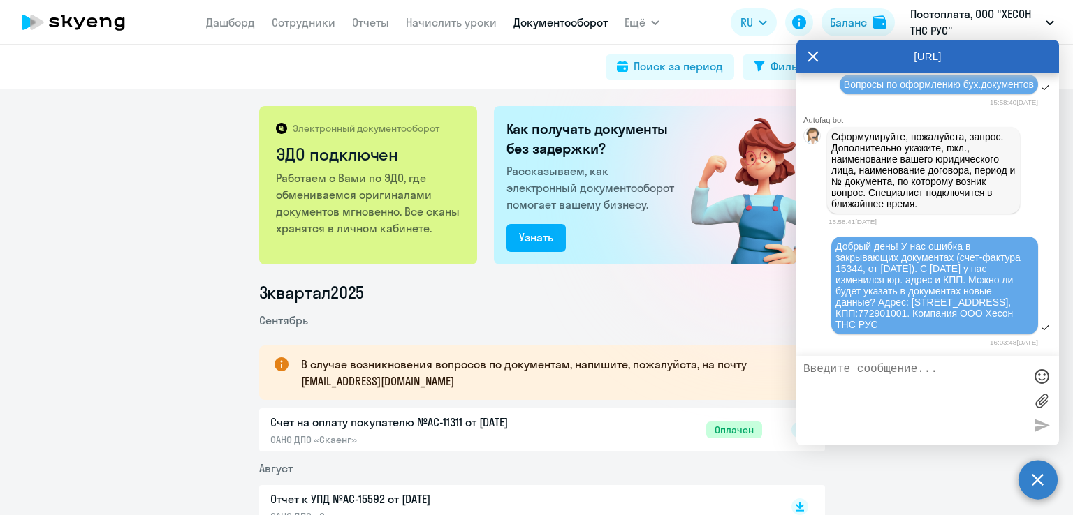
scroll to position [9757, 0]
click at [824, 58] on div "[URL]" at bounding box center [927, 57] width 263 height 34
click at [810, 58] on icon at bounding box center [813, 57] width 10 height 10
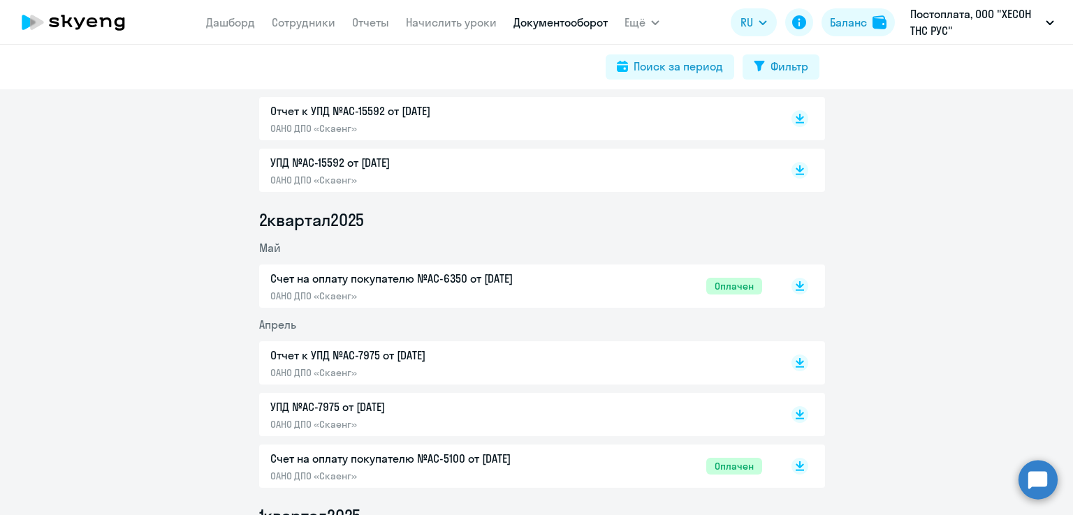
scroll to position [489, 0]
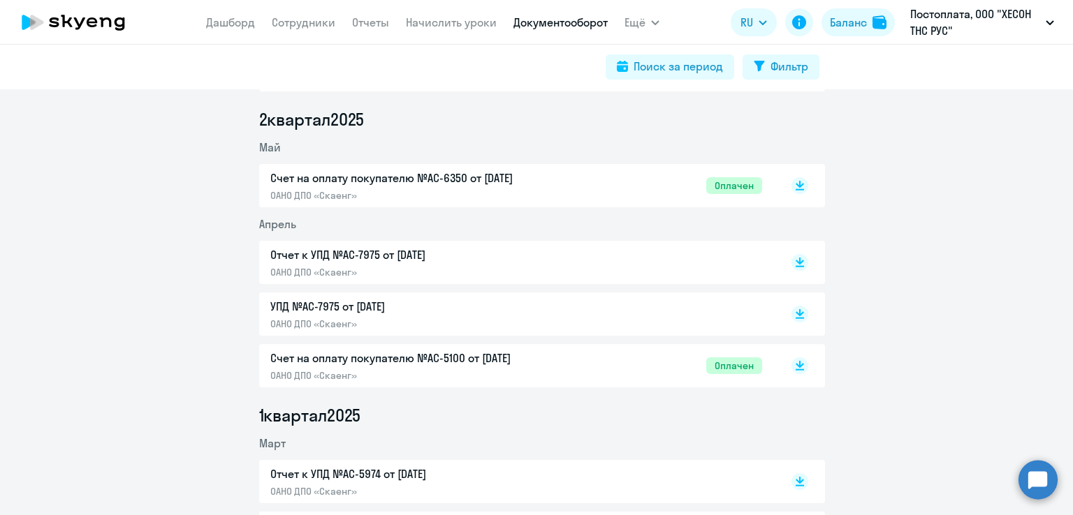
click at [1031, 492] on circle at bounding box center [1037, 479] width 39 height 39
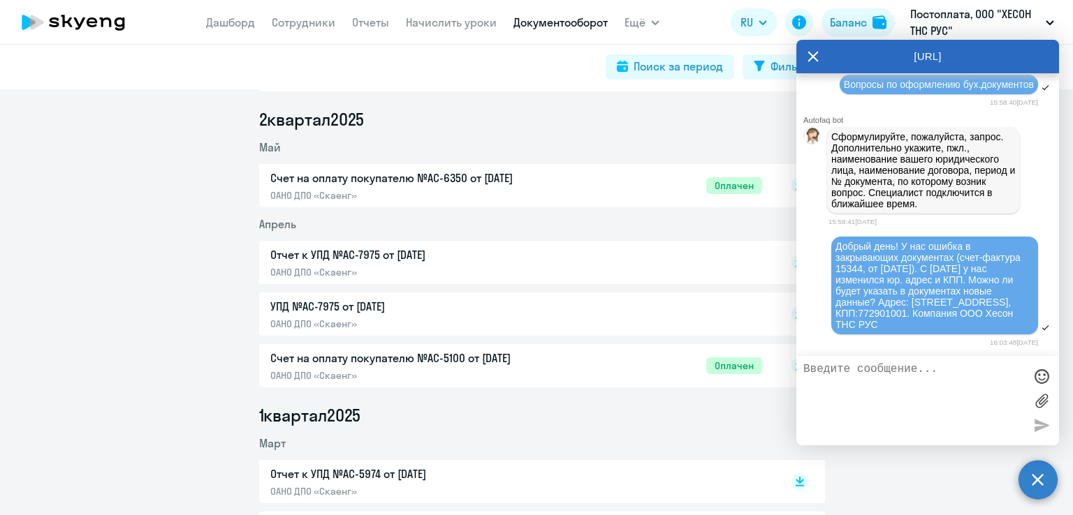
scroll to position [9757, 0]
